Goal: Task Accomplishment & Management: Manage account settings

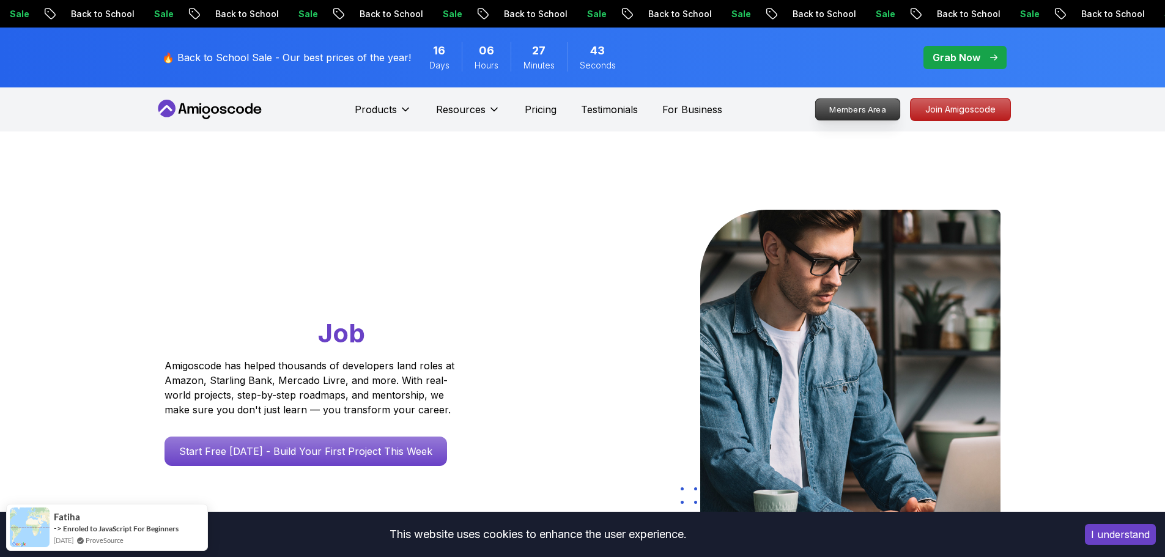
click at [865, 108] on p "Members Area" at bounding box center [857, 109] width 84 height 21
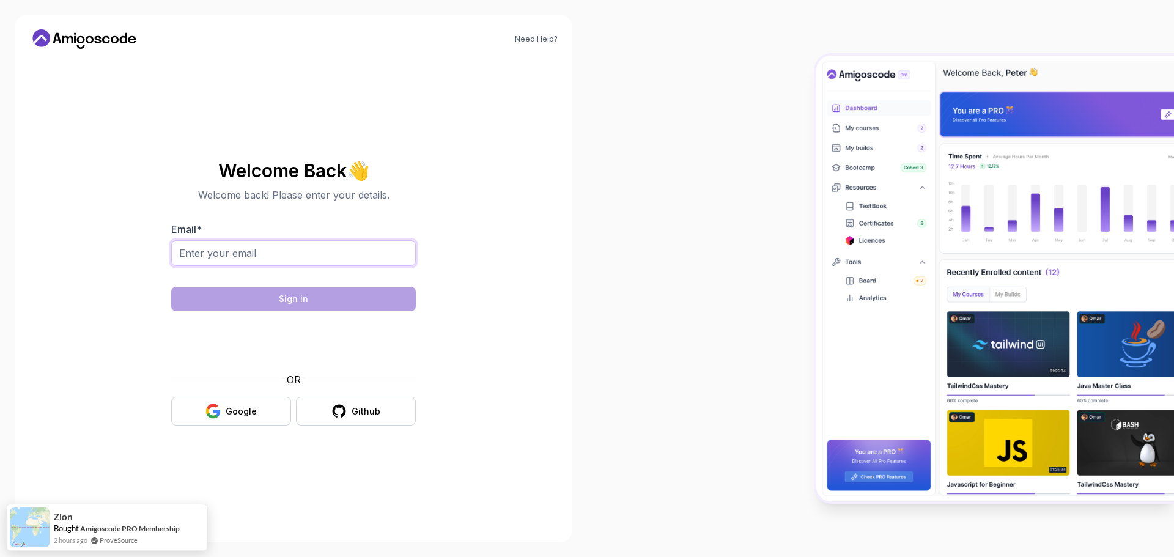
click at [315, 257] on input "Email *" at bounding box center [293, 253] width 245 height 26
click at [350, 407] on button "Github" at bounding box center [356, 411] width 120 height 29
click at [322, 409] on button "Github" at bounding box center [356, 411] width 120 height 29
click at [242, 259] on input "Email *" at bounding box center [293, 253] width 245 height 26
click at [367, 413] on div "Github" at bounding box center [366, 411] width 29 height 12
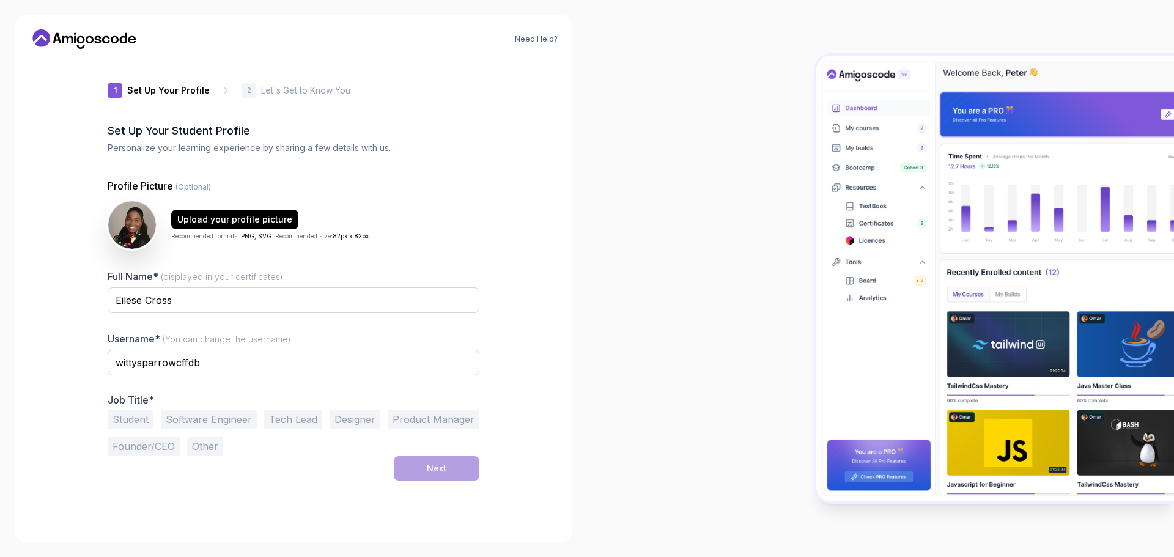
click at [149, 444] on button "Founder/CEO" at bounding box center [144, 447] width 72 height 20
click at [449, 473] on button "Next" at bounding box center [437, 468] width 86 height 24
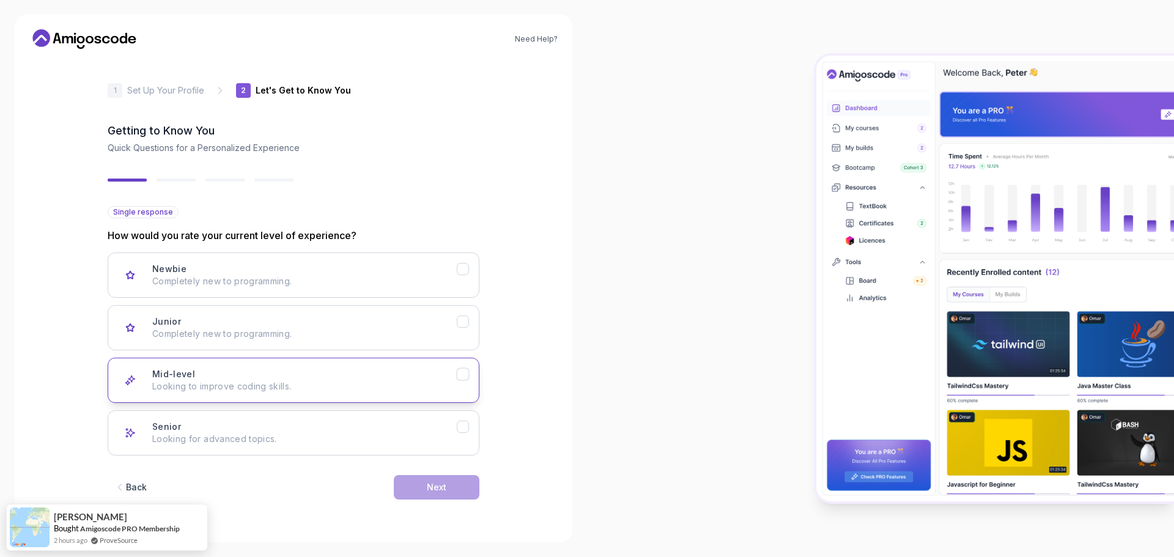
click at [464, 380] on icon "Mid-level" at bounding box center [463, 375] width 12 height 12
click at [425, 489] on button "Next" at bounding box center [437, 487] width 86 height 24
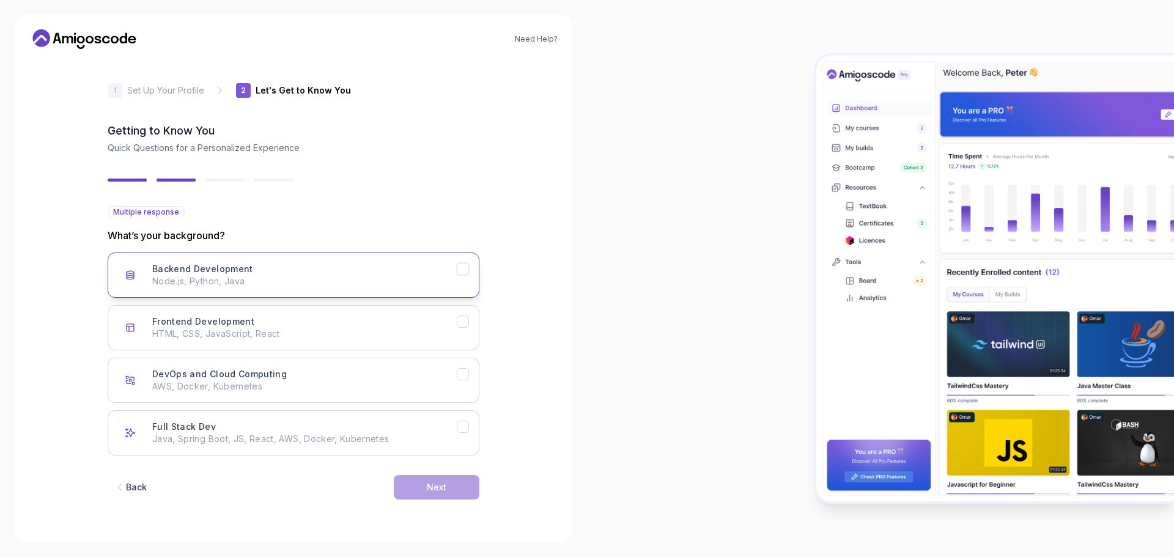
click at [463, 270] on icon "Backend Development" at bounding box center [463, 270] width 12 height 12
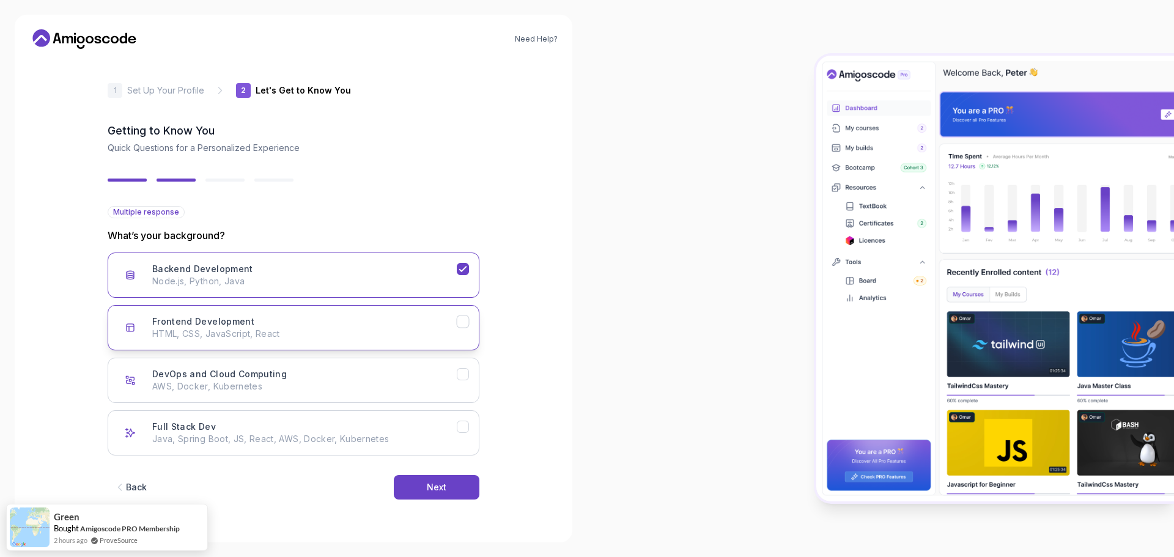
click at [460, 329] on button "Frontend Development HTML, CSS, JavaScript, React" at bounding box center [294, 327] width 372 height 45
click at [463, 426] on icon "Full Stack Dev" at bounding box center [463, 427] width 12 height 12
click at [438, 491] on div "Next" at bounding box center [437, 487] width 20 height 12
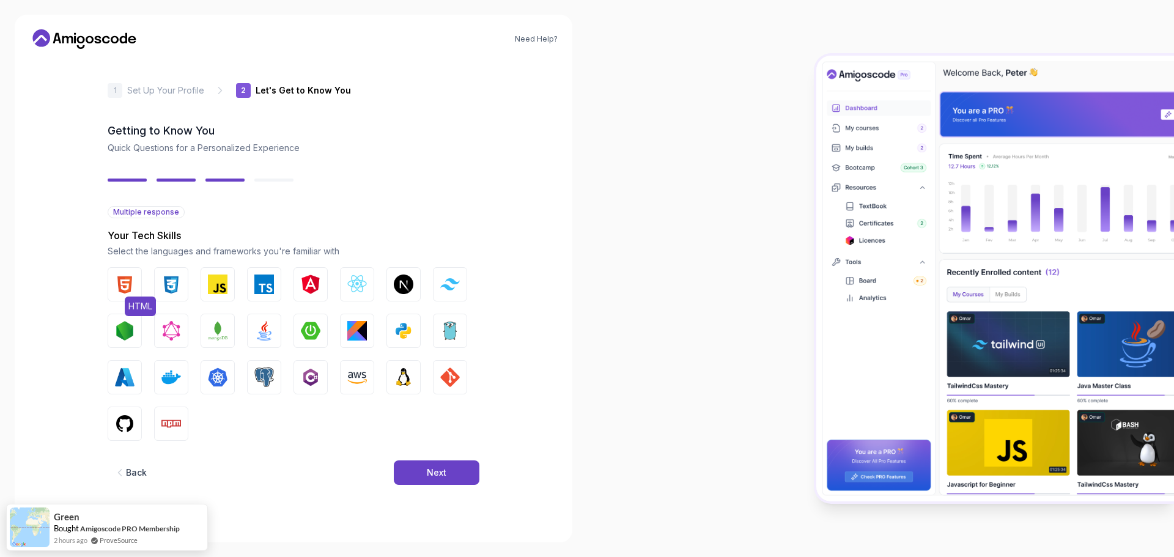
click at [128, 281] on img "button" at bounding box center [125, 285] width 20 height 20
click at [175, 286] on img "button" at bounding box center [171, 285] width 20 height 20
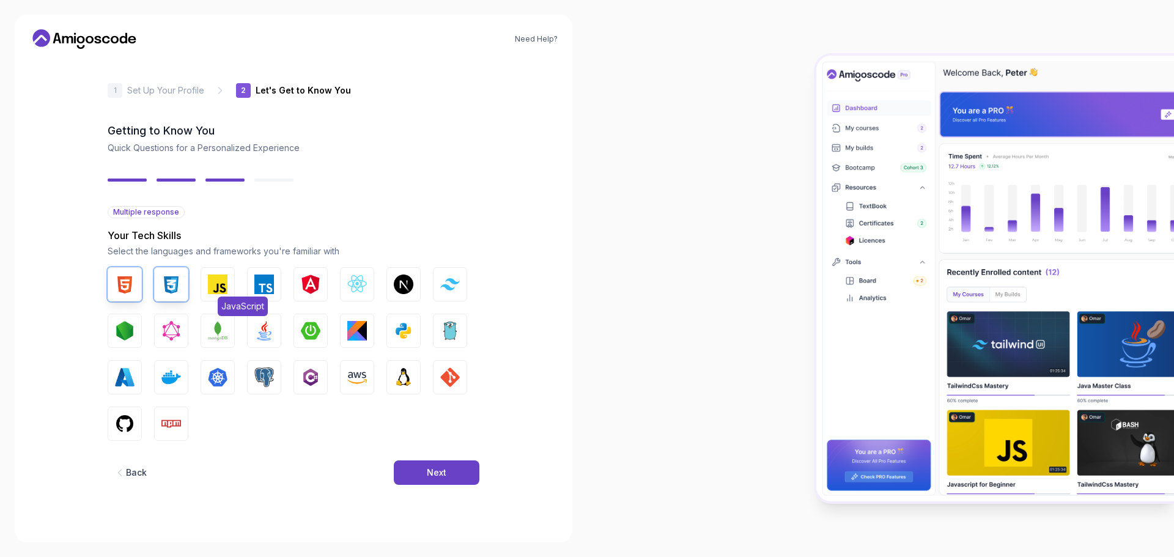
click at [208, 289] on img "button" at bounding box center [218, 285] width 20 height 20
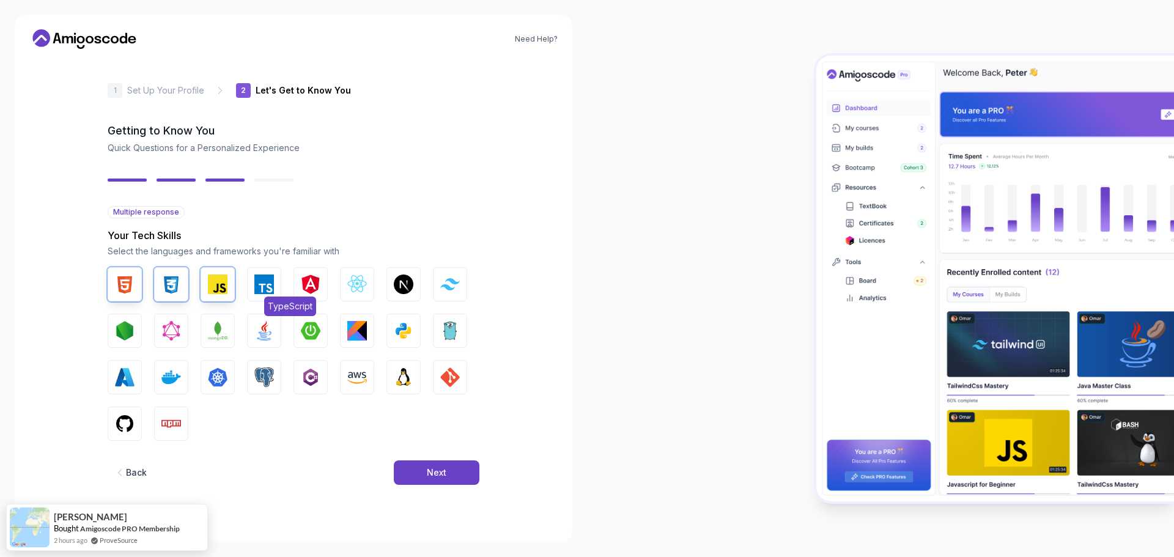
click at [255, 292] on img "button" at bounding box center [264, 285] width 20 height 20
click at [309, 298] on button "Angular" at bounding box center [310, 284] width 34 height 34
click at [348, 285] on img "button" at bounding box center [357, 285] width 20 height 20
click at [446, 282] on img "button" at bounding box center [450, 284] width 20 height 12
click at [132, 329] on img "button" at bounding box center [125, 331] width 20 height 20
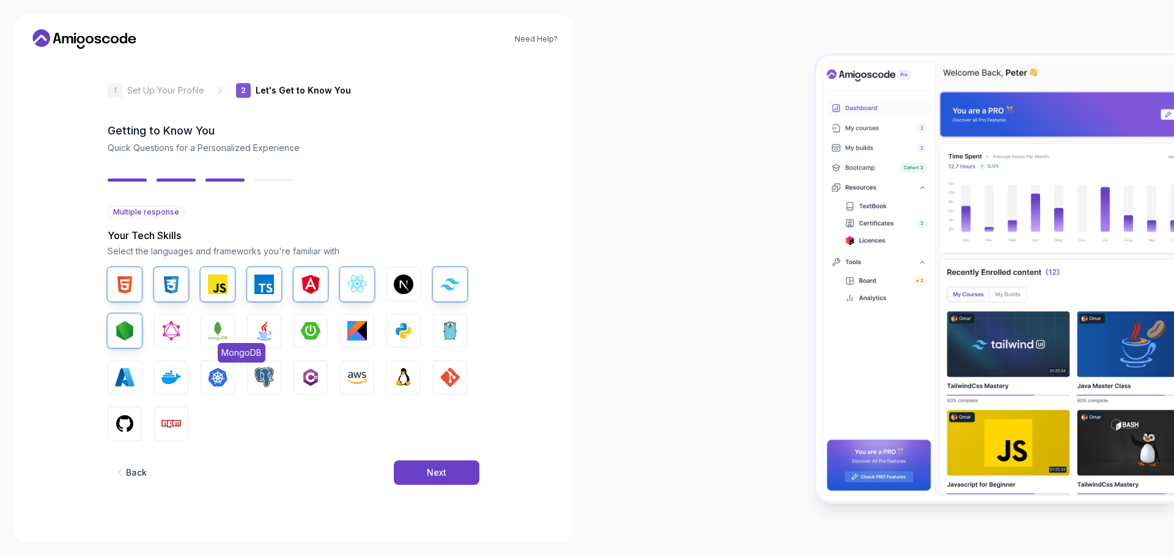
click at [219, 337] on img "button" at bounding box center [218, 331] width 20 height 20
click at [262, 328] on img "button" at bounding box center [264, 331] width 20 height 20
click at [308, 323] on img "button" at bounding box center [311, 331] width 20 height 20
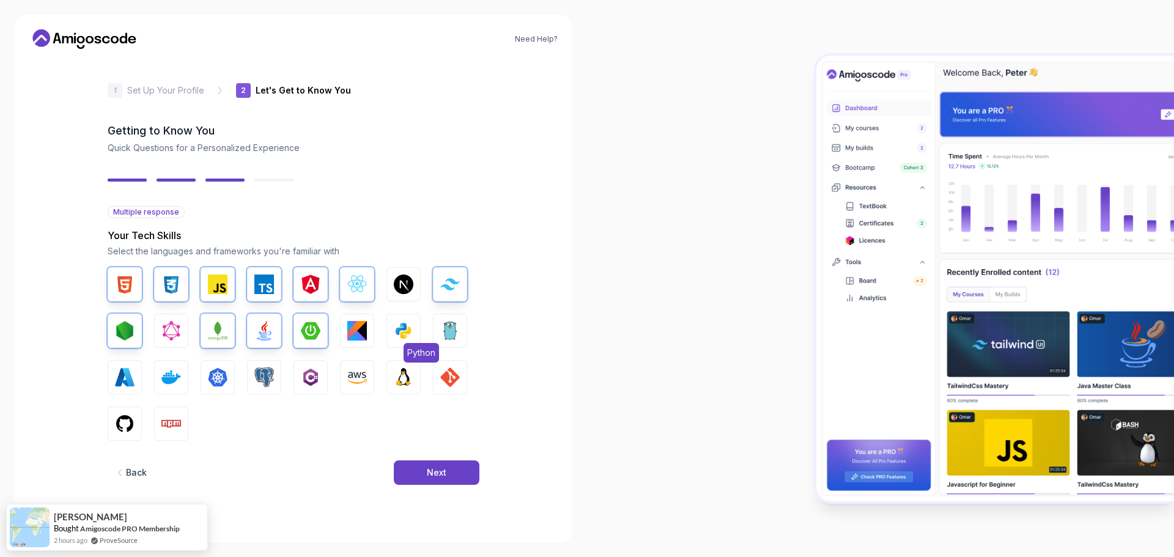
click at [411, 336] on img "button" at bounding box center [404, 331] width 20 height 20
click at [263, 378] on img "button" at bounding box center [264, 377] width 20 height 20
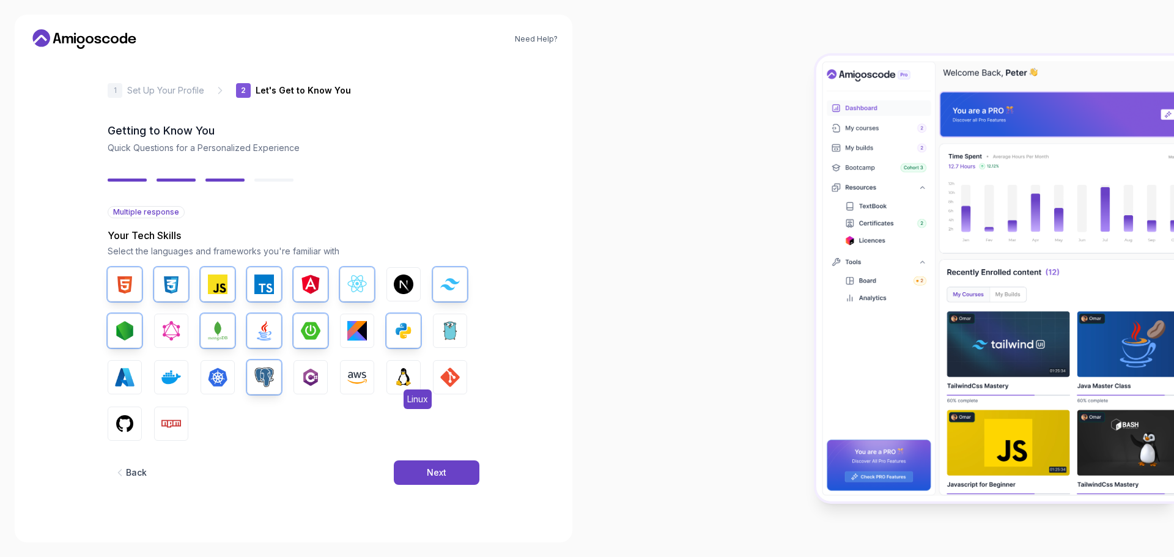
click at [411, 373] on img "button" at bounding box center [404, 377] width 20 height 20
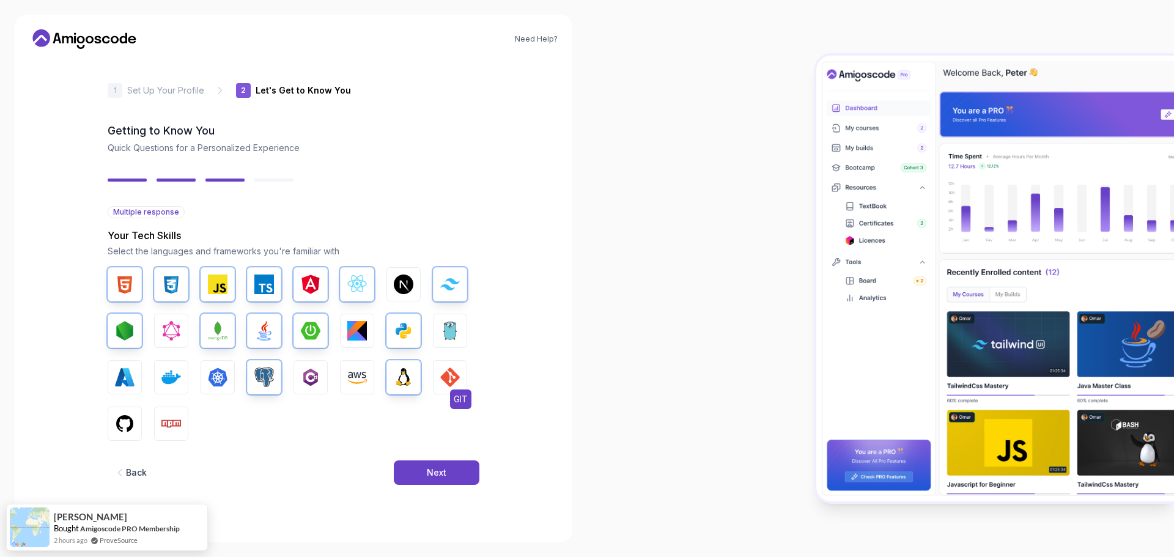
click at [455, 382] on img "button" at bounding box center [450, 377] width 20 height 20
click at [135, 433] on button "GitHub" at bounding box center [125, 424] width 34 height 34
click at [186, 428] on button "Npm" at bounding box center [171, 424] width 34 height 34
click at [424, 471] on button "Next" at bounding box center [437, 472] width 86 height 24
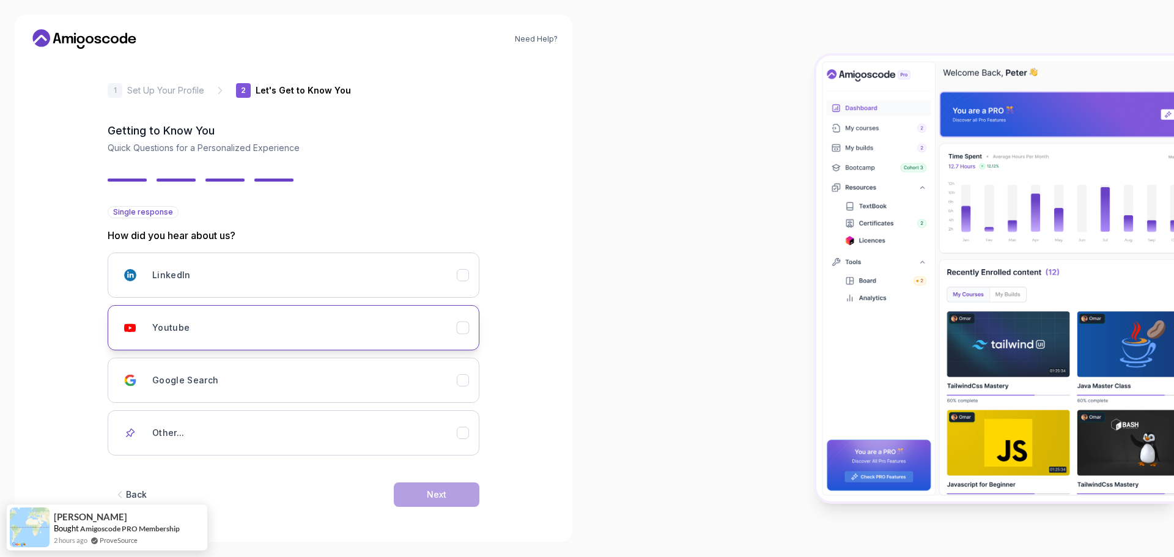
click at [470, 334] on button "Youtube" at bounding box center [294, 327] width 372 height 45
click at [444, 500] on div "Next" at bounding box center [437, 495] width 20 height 12
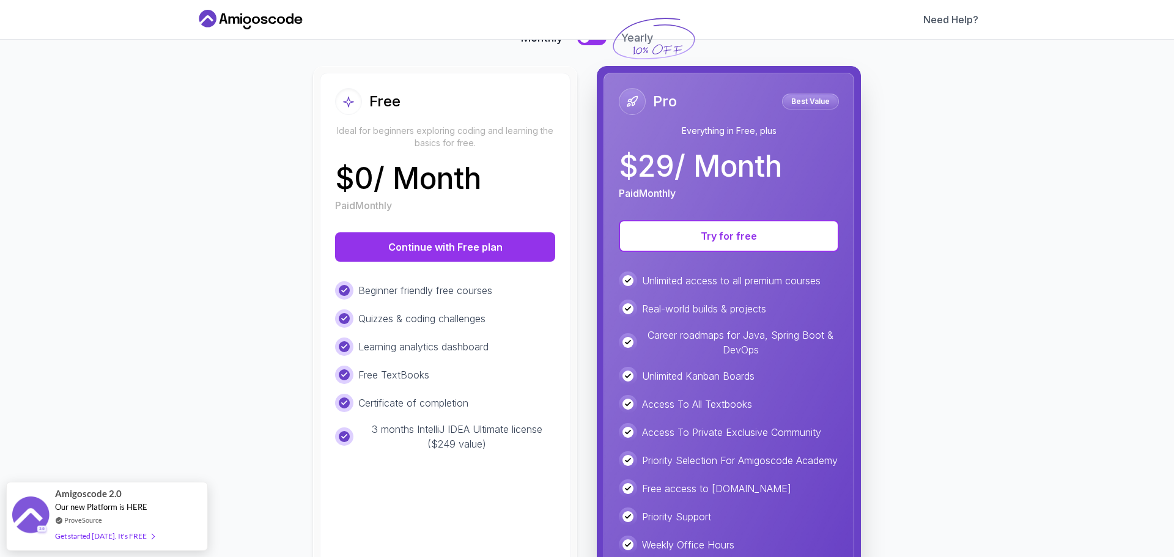
scroll to position [122, 0]
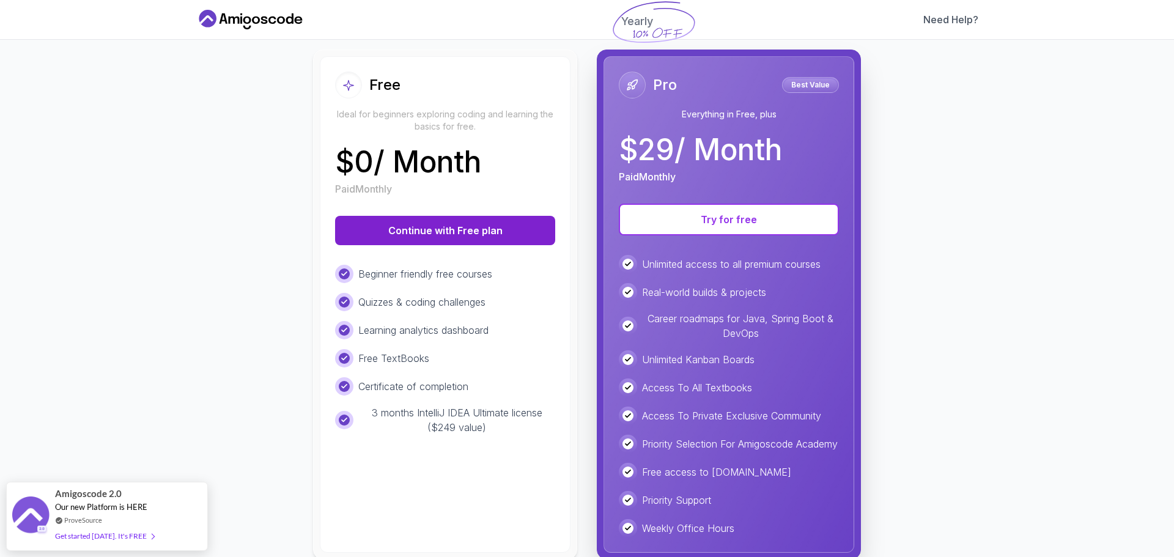
click at [416, 234] on button "Continue with Free plan" at bounding box center [445, 230] width 220 height 29
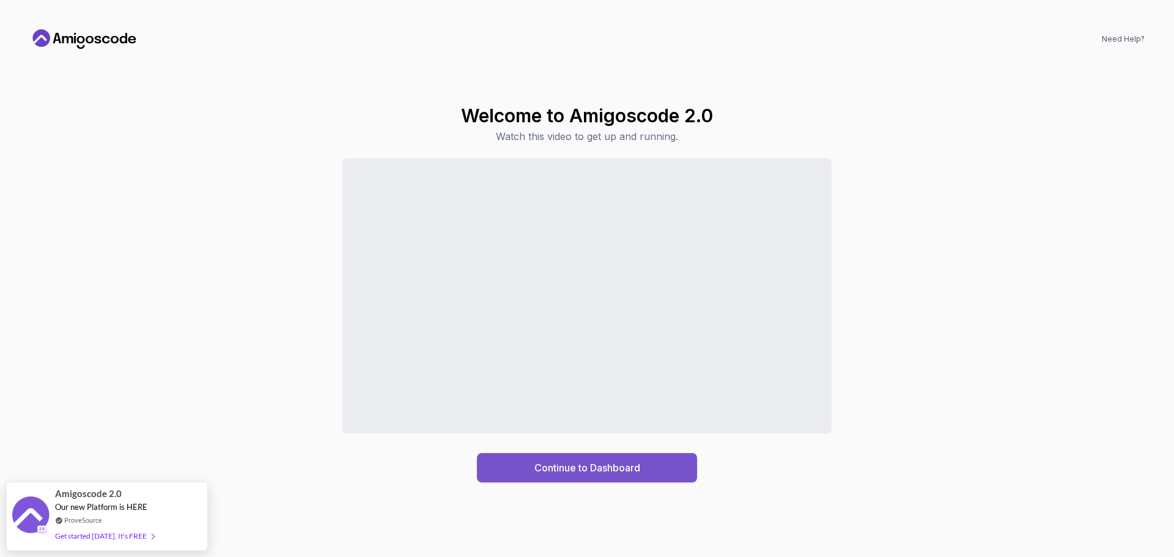
click at [519, 461] on button "Continue to Dashboard" at bounding box center [587, 467] width 220 height 29
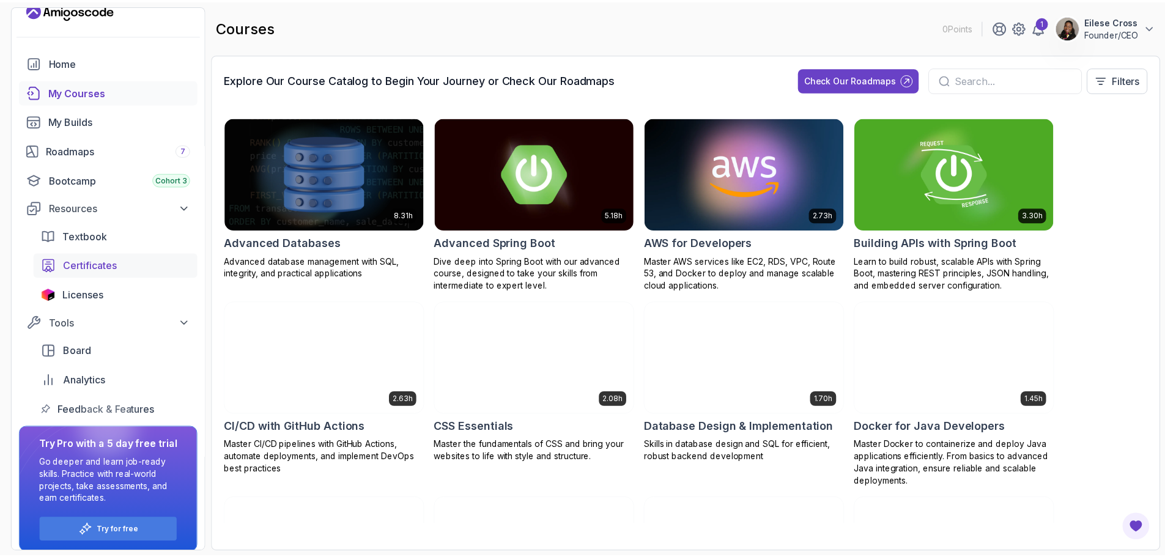
scroll to position [26, 0]
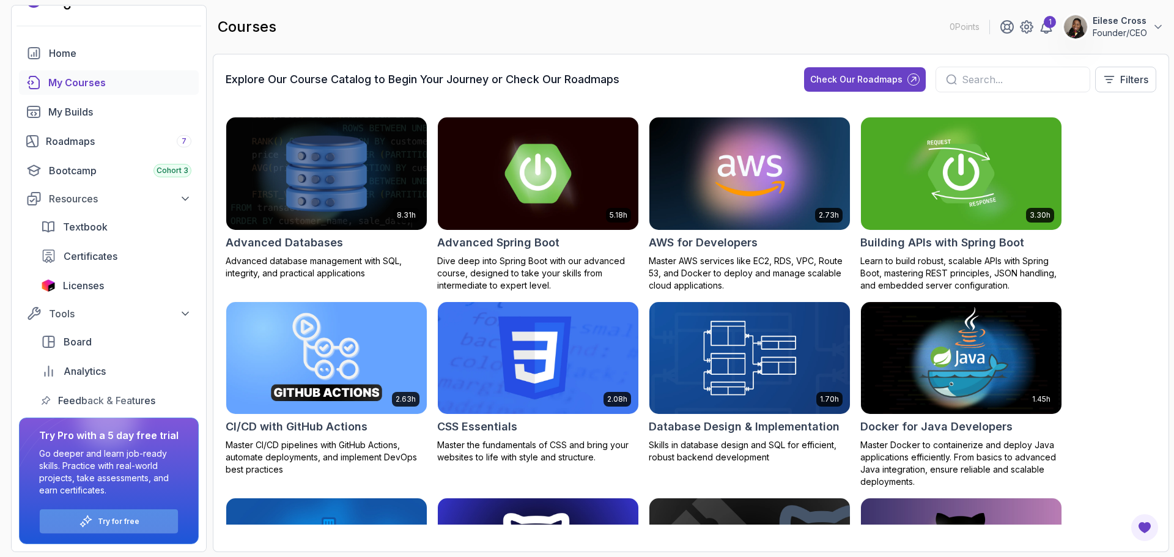
click at [125, 523] on p "Try for free" at bounding box center [119, 522] width 42 height 10
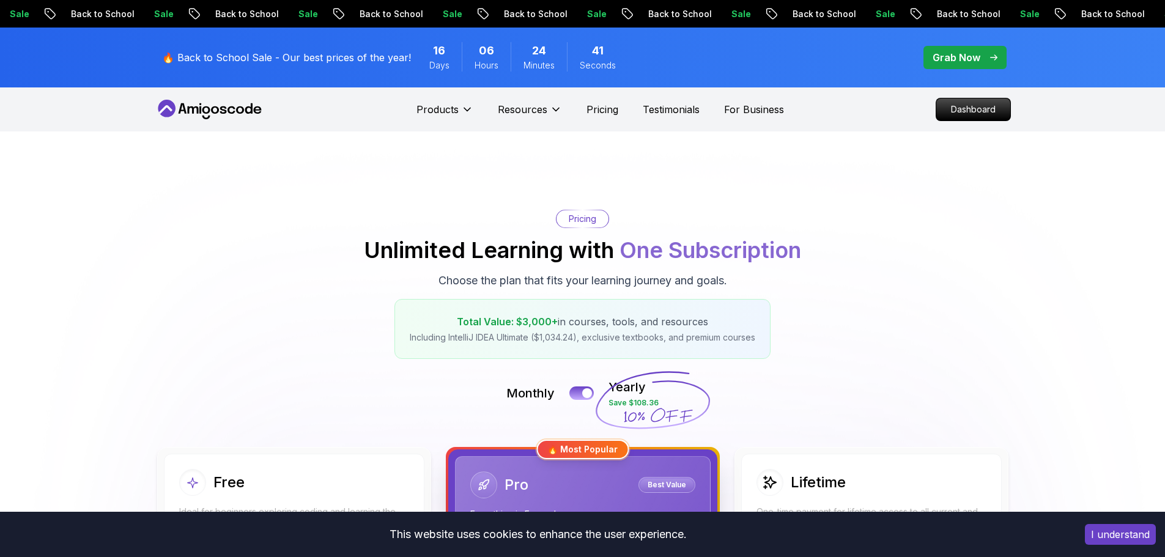
click at [962, 65] on span "pre-order" at bounding box center [964, 57] width 83 height 23
click at [945, 59] on p "Grab Now" at bounding box center [956, 57] width 48 height 15
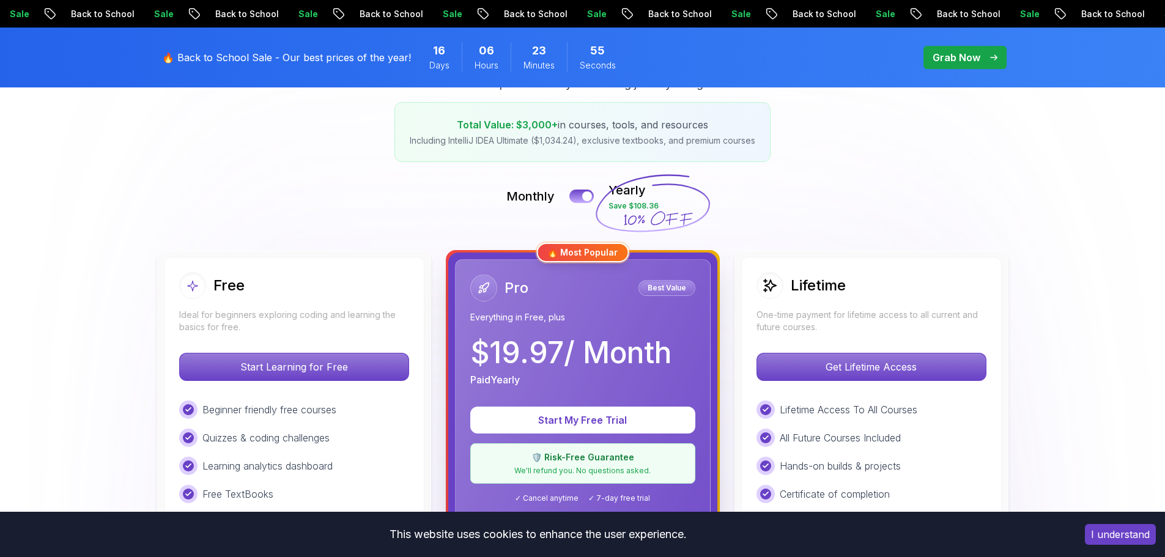
scroll to position [183, 0]
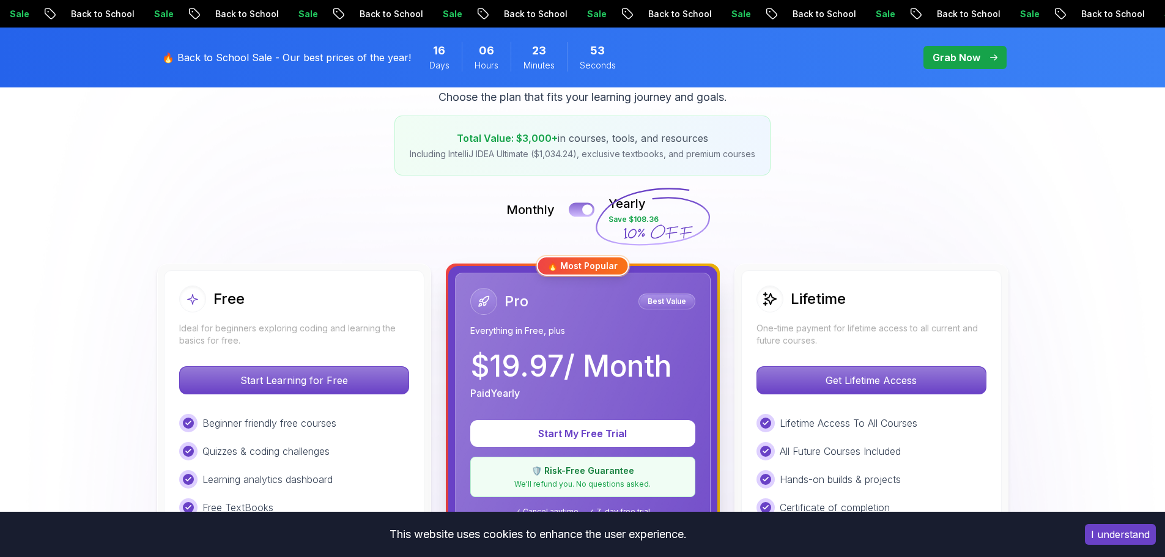
click at [580, 216] on button at bounding box center [582, 209] width 26 height 14
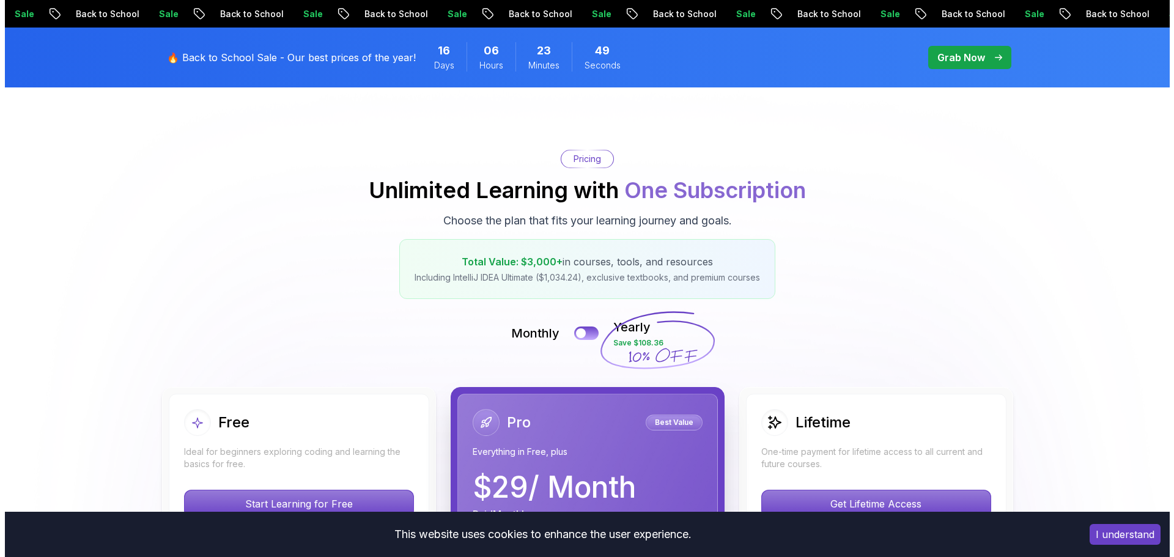
scroll to position [0, 0]
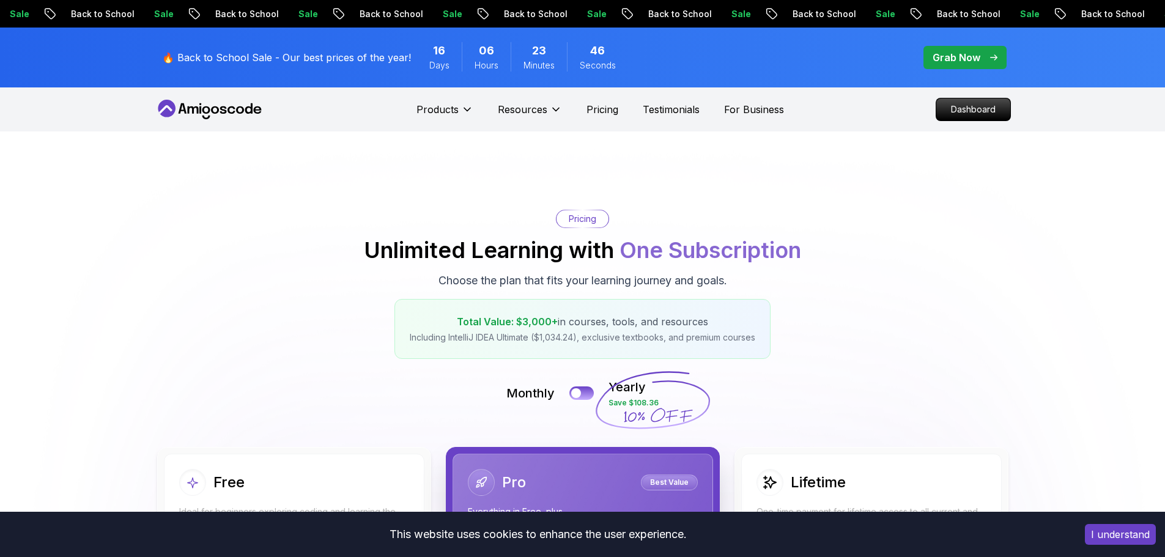
click at [210, 111] on icon at bounding box center [210, 110] width 110 height 20
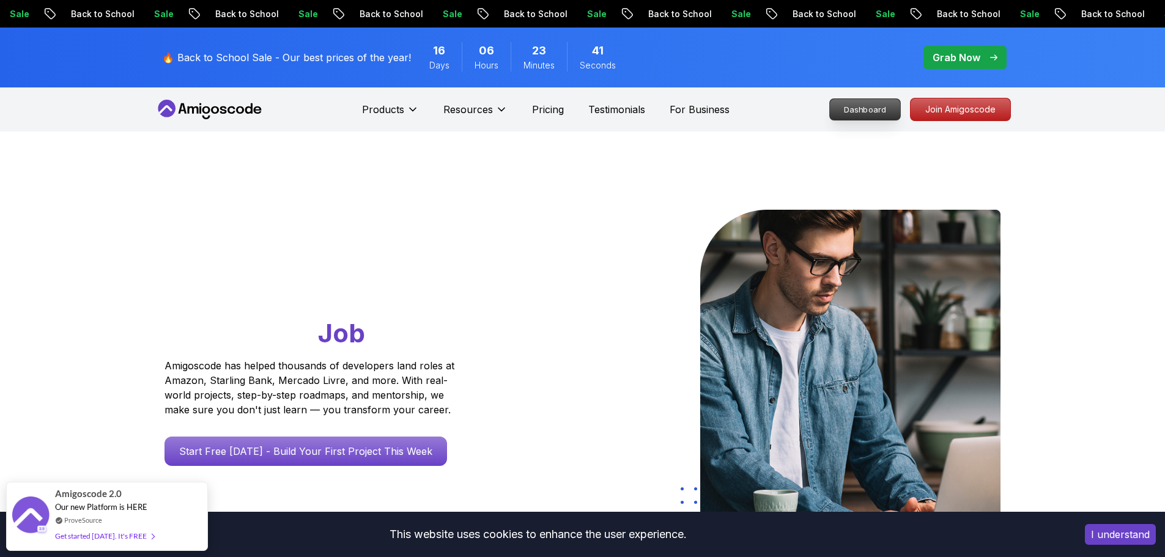
click at [879, 113] on p "Dashboard" at bounding box center [865, 109] width 70 height 21
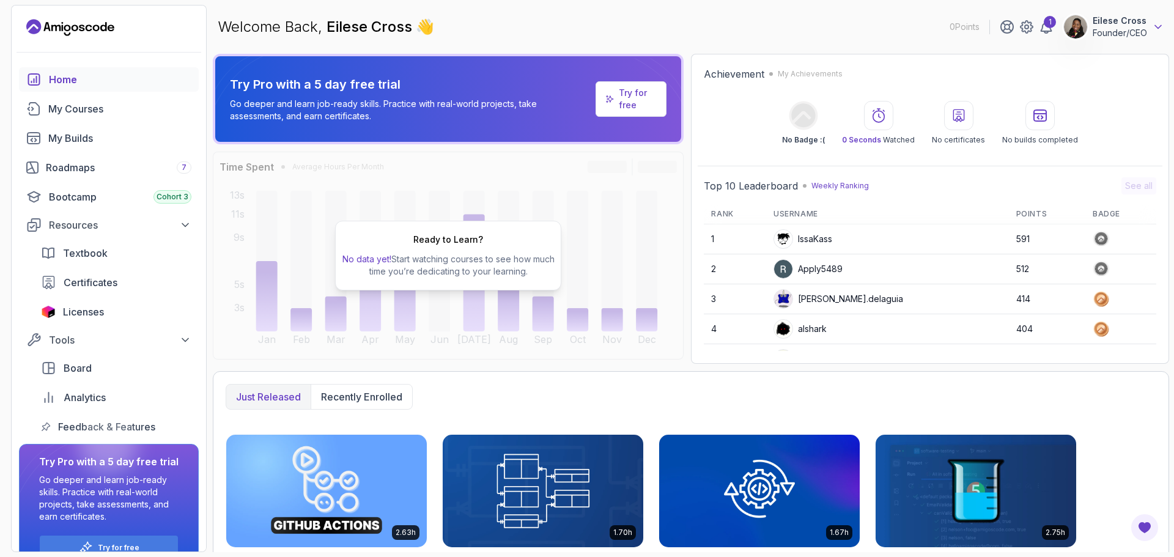
click at [1157, 28] on icon at bounding box center [1158, 27] width 6 height 3
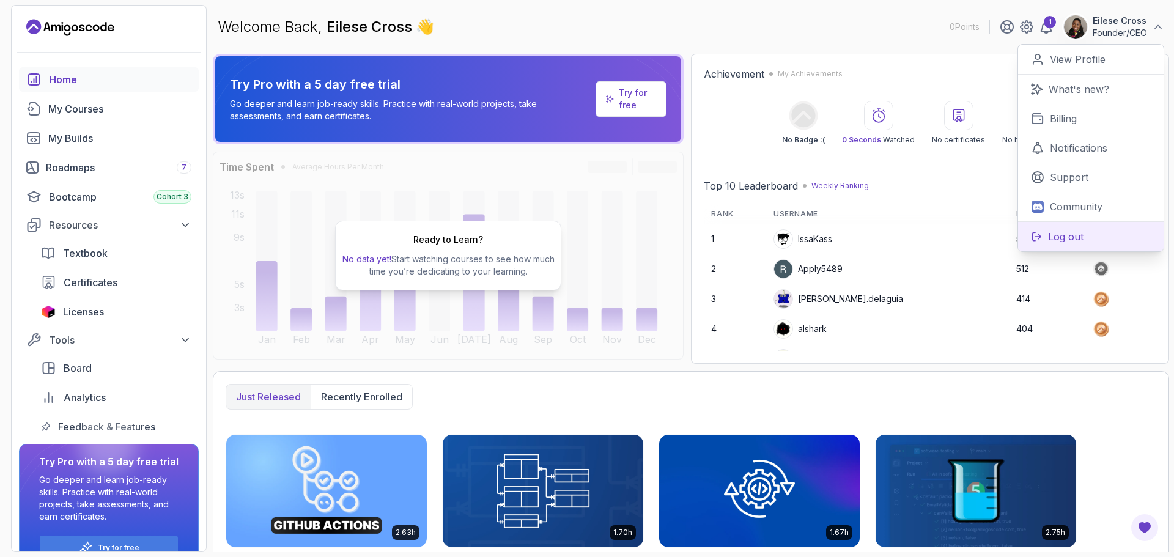
click at [1063, 236] on p "Log out" at bounding box center [1065, 236] width 35 height 15
click at [1069, 238] on p "Log out" at bounding box center [1065, 236] width 35 height 15
click at [1078, 241] on p "Log out" at bounding box center [1065, 236] width 35 height 15
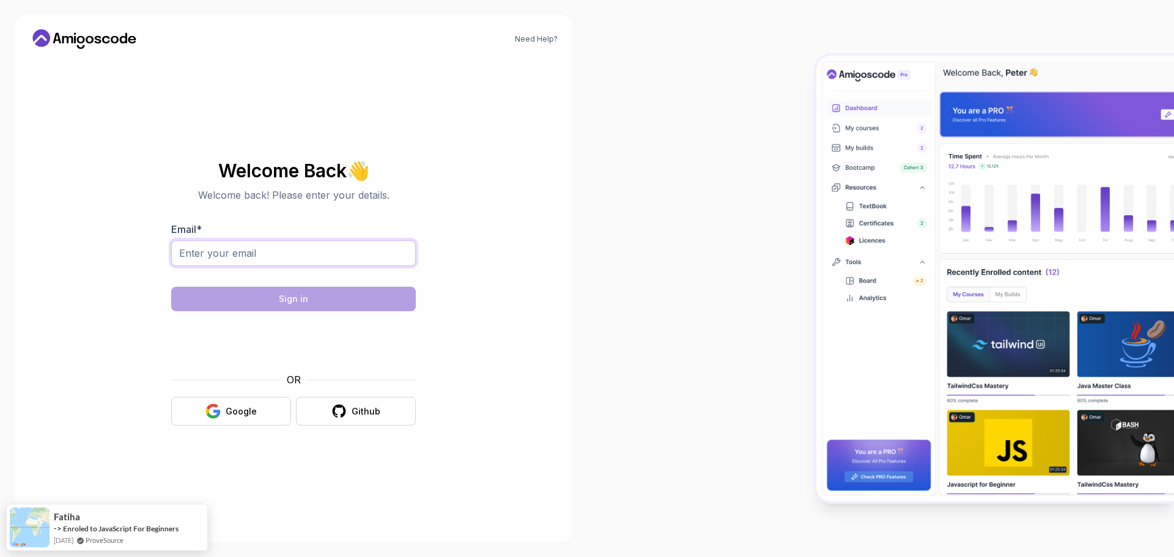
click at [306, 255] on input "Email *" at bounding box center [293, 253] width 245 height 26
type input "[EMAIL_ADDRESS][DOMAIN_NAME]"
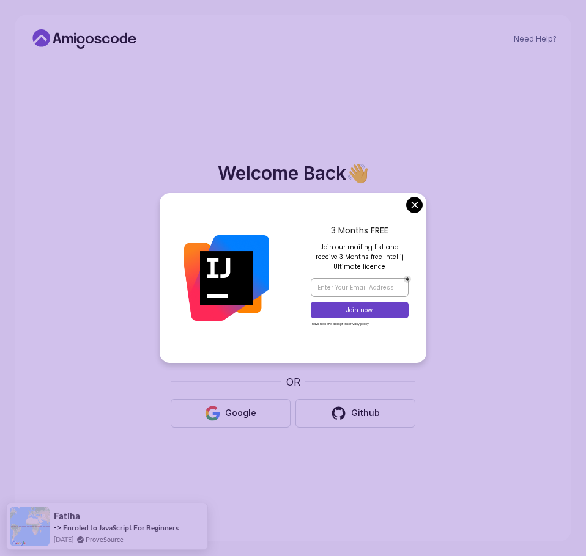
click at [413, 212] on body "Need Help? Welcome Back 👋 Welcome back! Please enter your details. Email * eile…" at bounding box center [293, 278] width 586 height 556
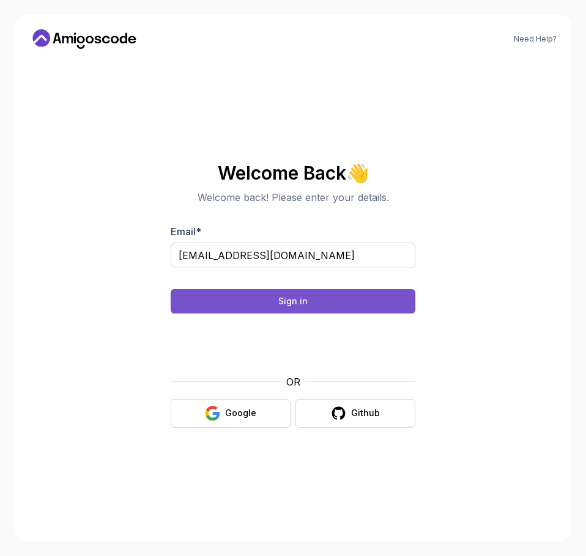
click at [292, 305] on div "Sign in" at bounding box center [292, 301] width 29 height 12
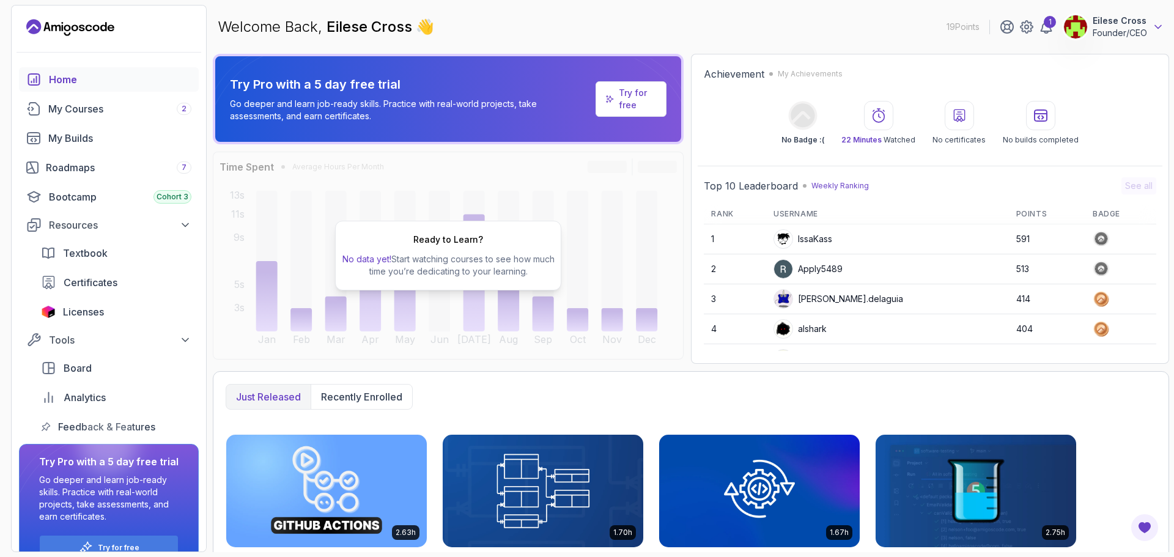
click at [585, 29] on icon at bounding box center [1158, 27] width 12 height 12
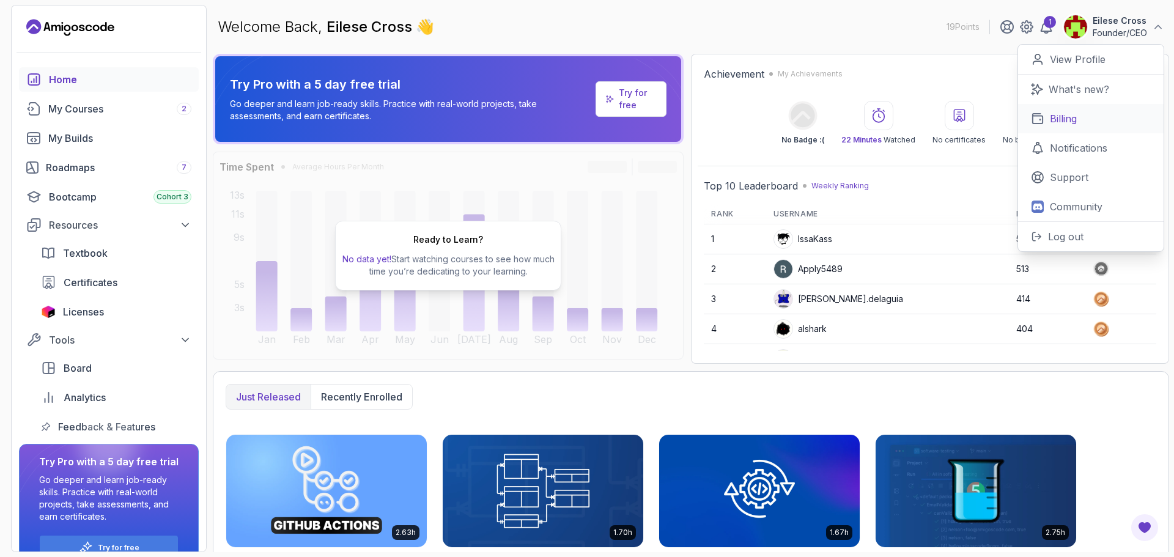
click at [585, 117] on p "Billing" at bounding box center [1063, 118] width 27 height 15
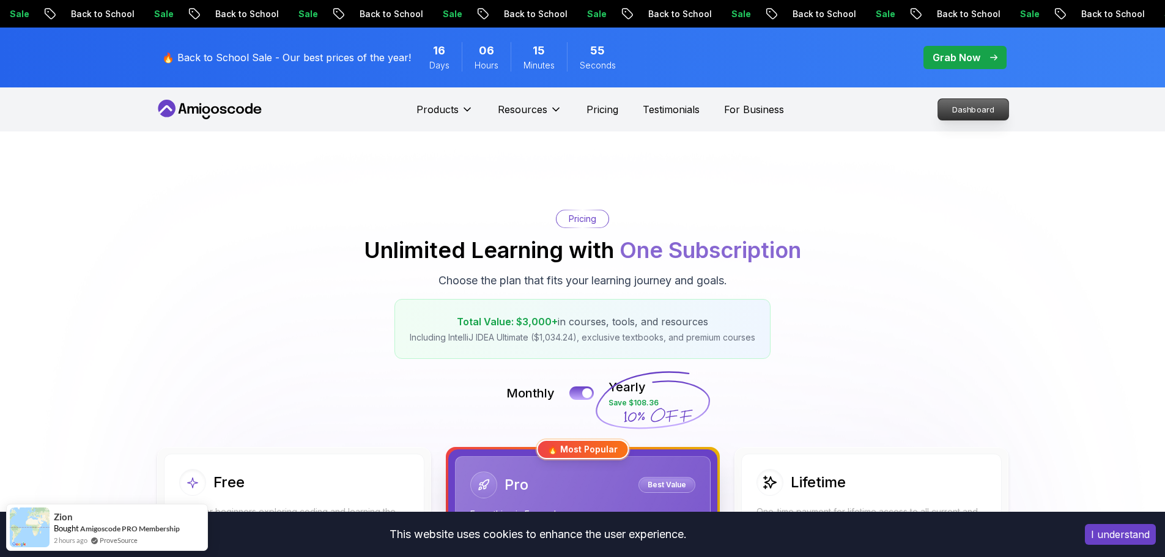
click at [585, 115] on p "Dashboard" at bounding box center [973, 109] width 70 height 21
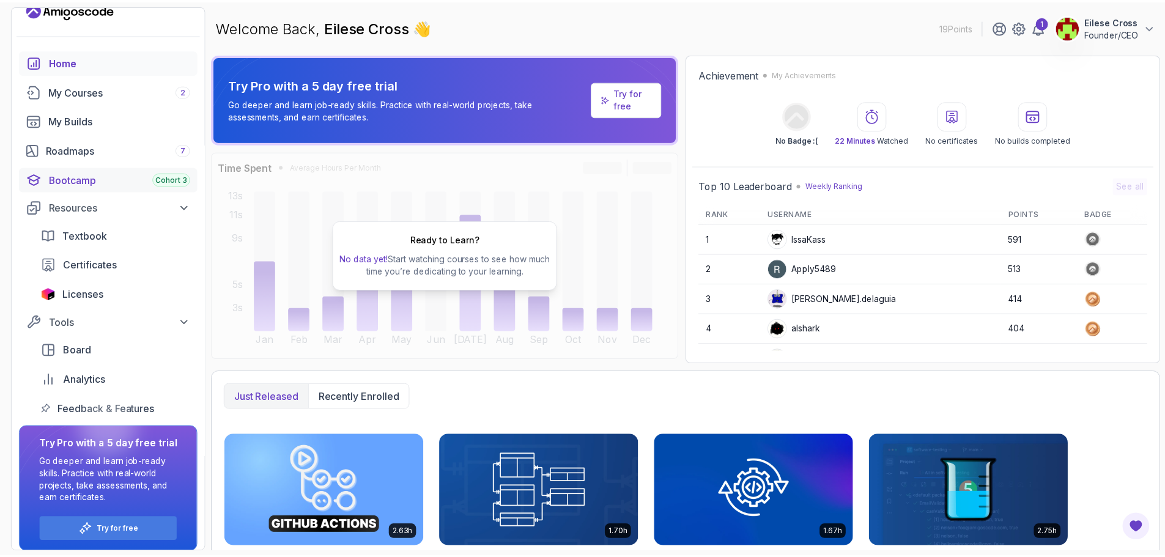
scroll to position [26, 0]
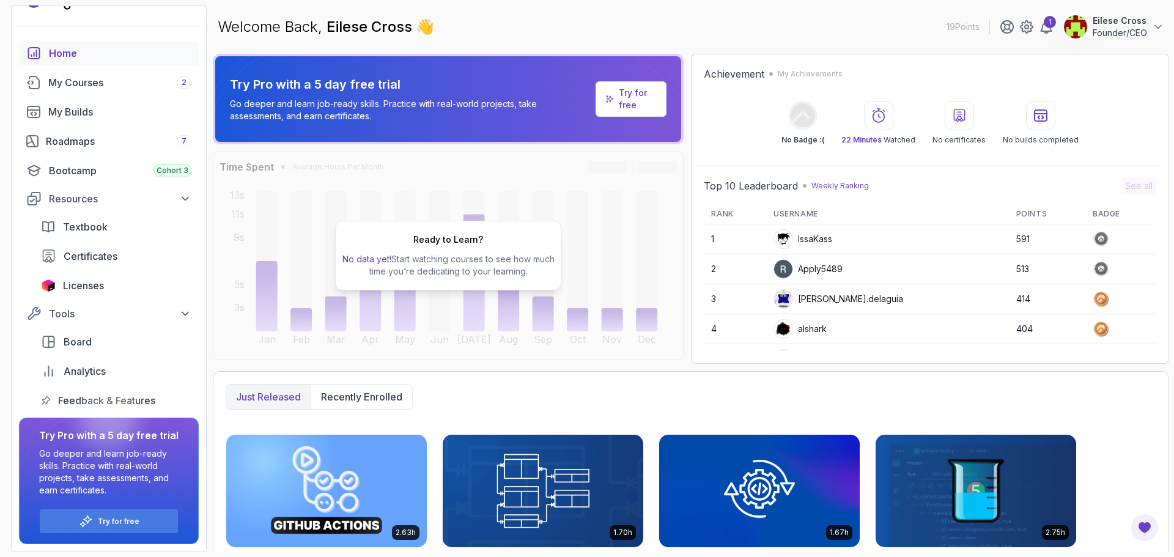
click at [585, 32] on p "Founder/CEO" at bounding box center [1120, 33] width 54 height 12
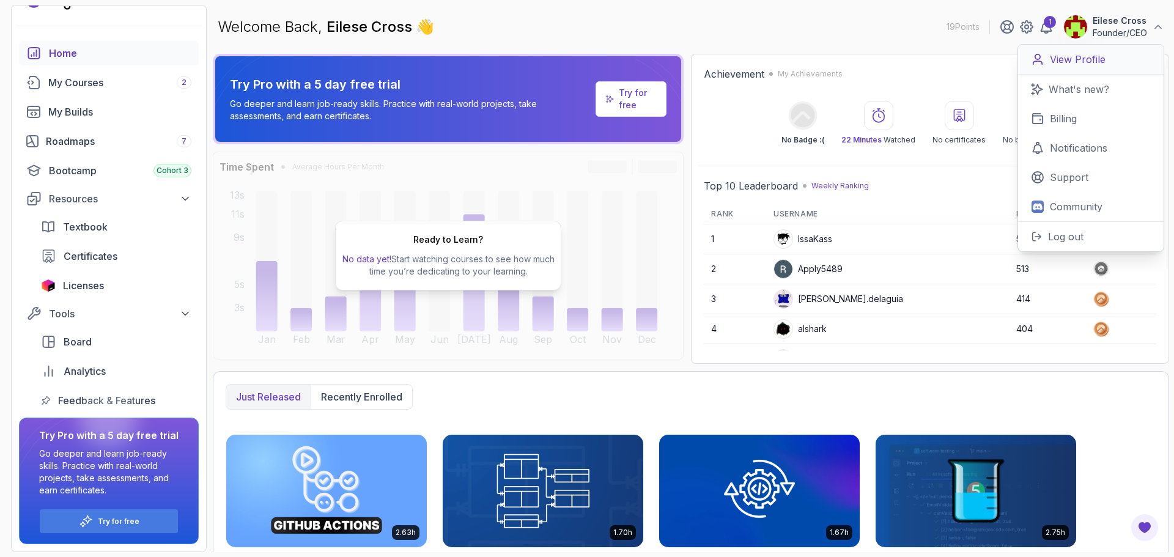
click at [585, 62] on link "View Profile" at bounding box center [1091, 60] width 146 height 30
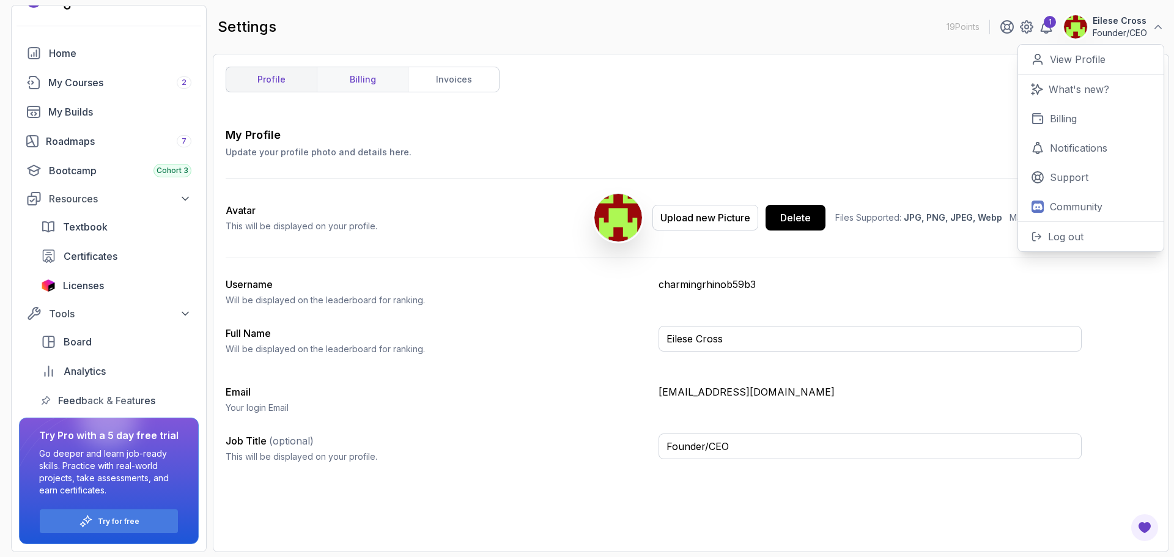
click at [364, 82] on link "billing" at bounding box center [362, 79] width 91 height 24
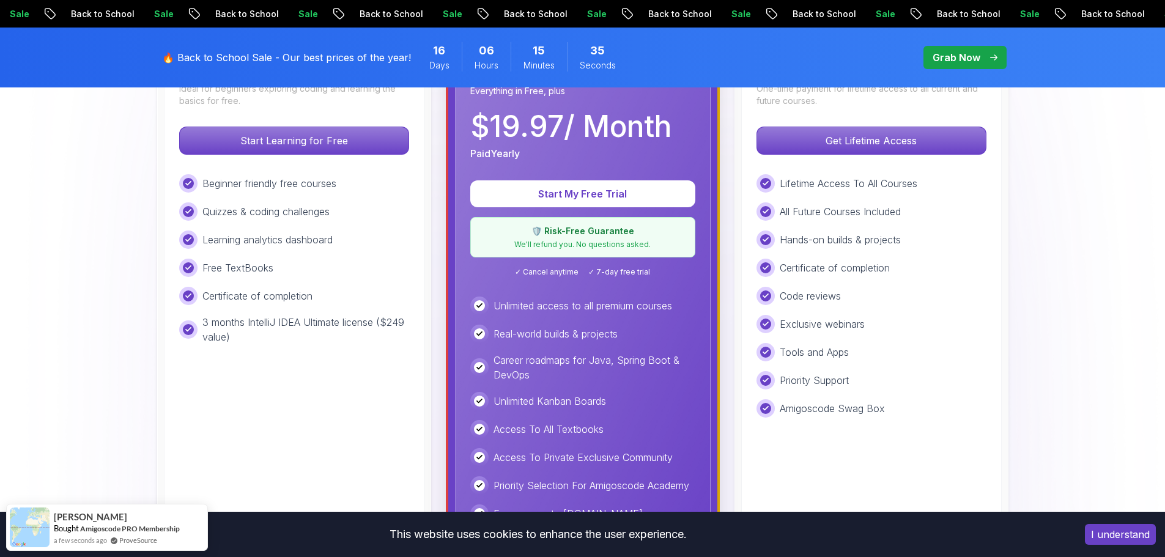
scroll to position [428, 0]
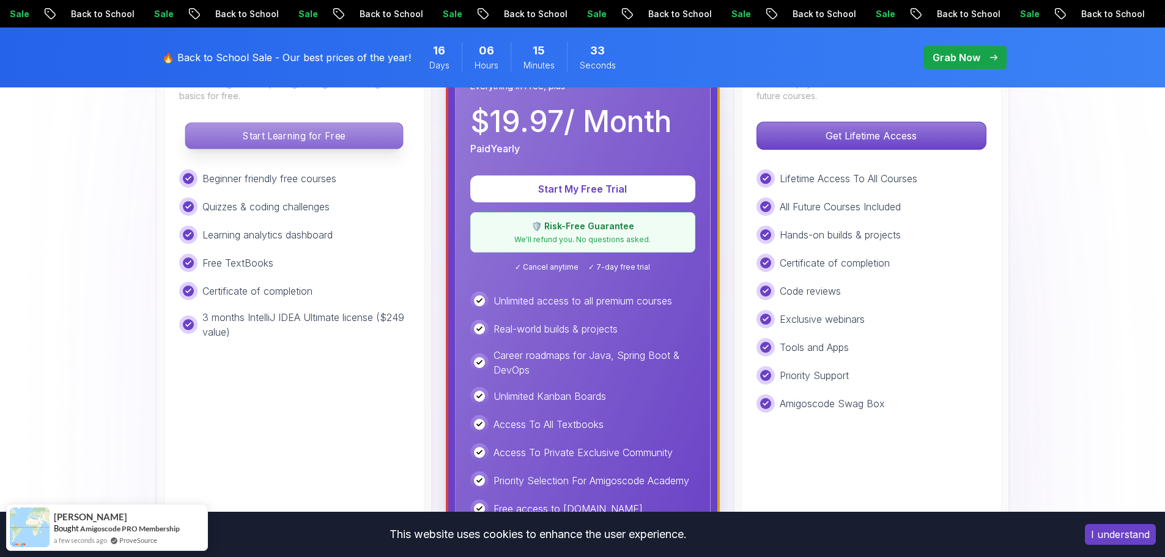
click at [322, 146] on p "Start Learning for Free" at bounding box center [293, 136] width 217 height 26
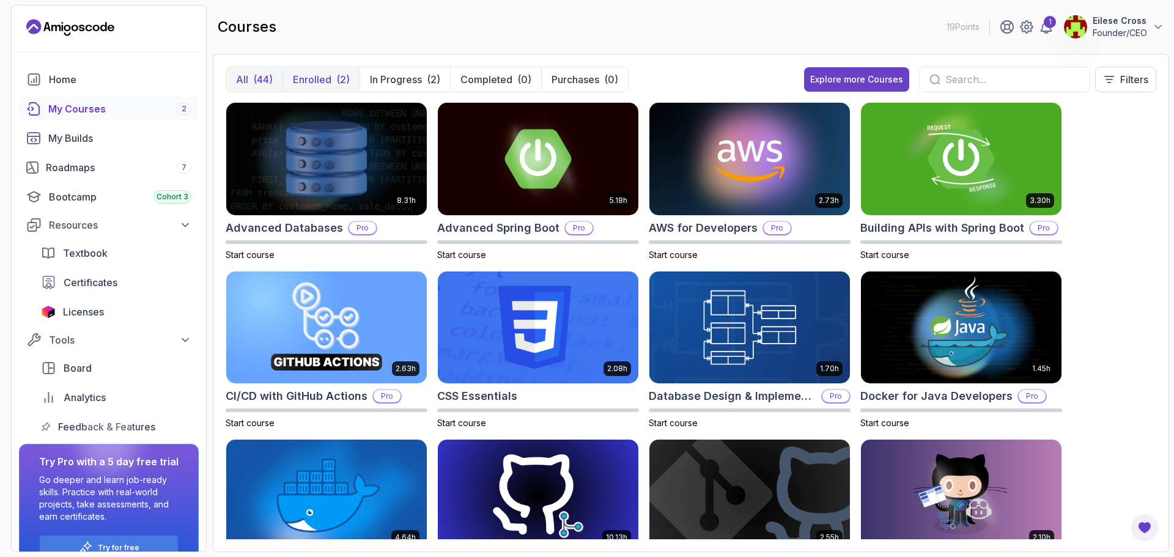
click at [322, 79] on p "Enrolled" at bounding box center [312, 79] width 39 height 15
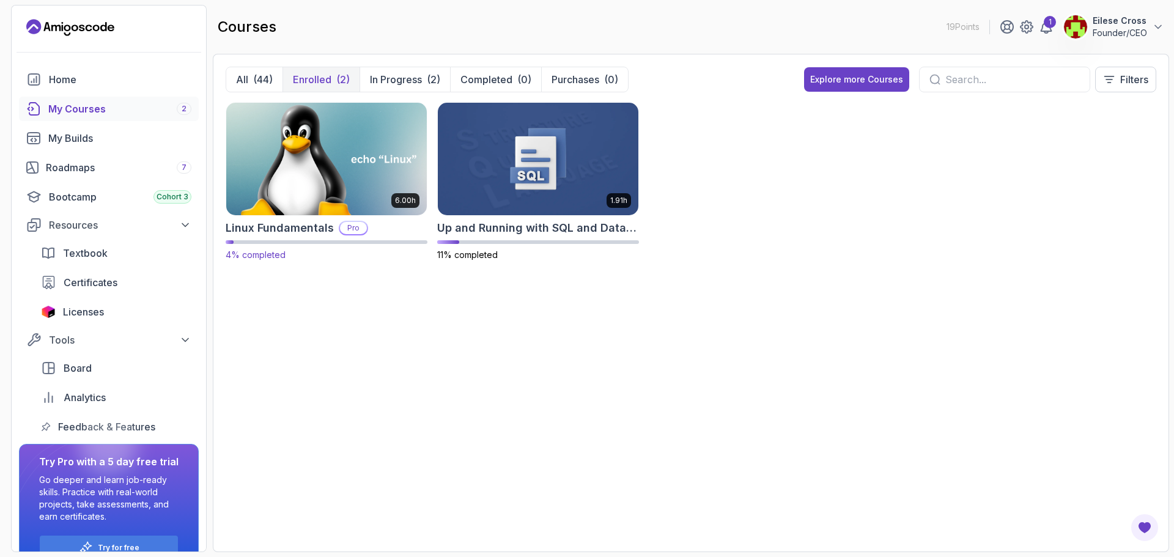
click at [397, 148] on img at bounding box center [326, 159] width 210 height 118
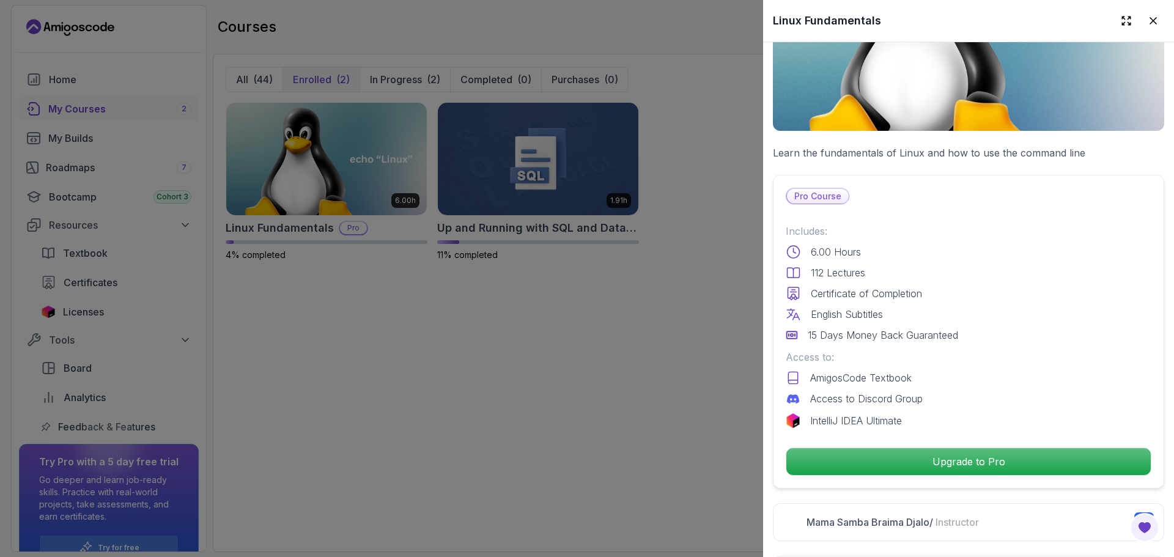
scroll to position [122, 0]
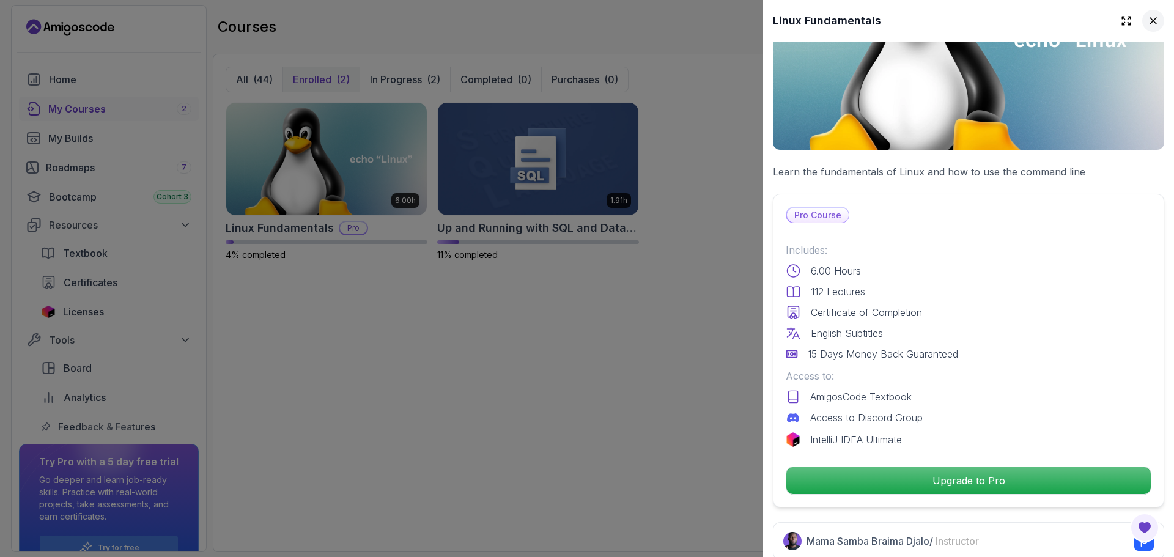
click at [585, 20] on button at bounding box center [1153, 21] width 22 height 22
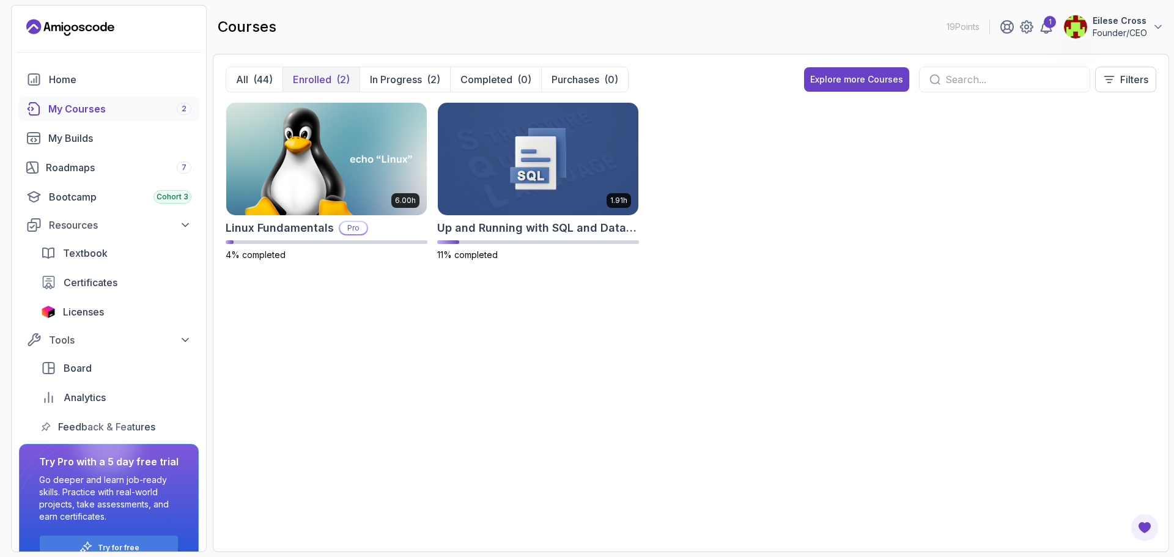
click at [585, 32] on p "Founder/CEO" at bounding box center [1120, 33] width 54 height 12
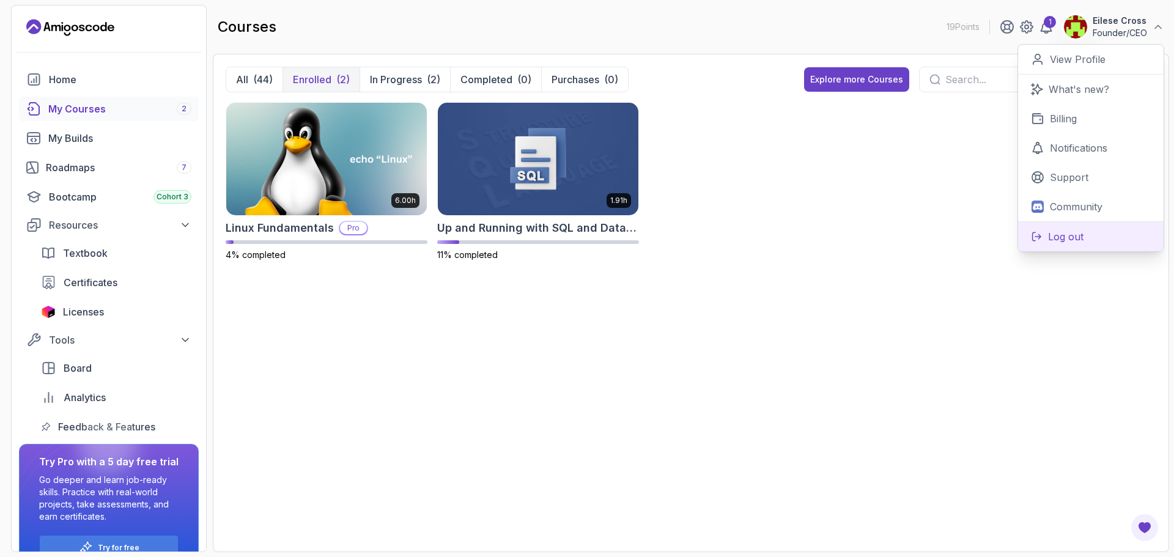
click at [585, 236] on button "Log out" at bounding box center [1091, 236] width 146 height 30
